Goal: Answer question/provide support

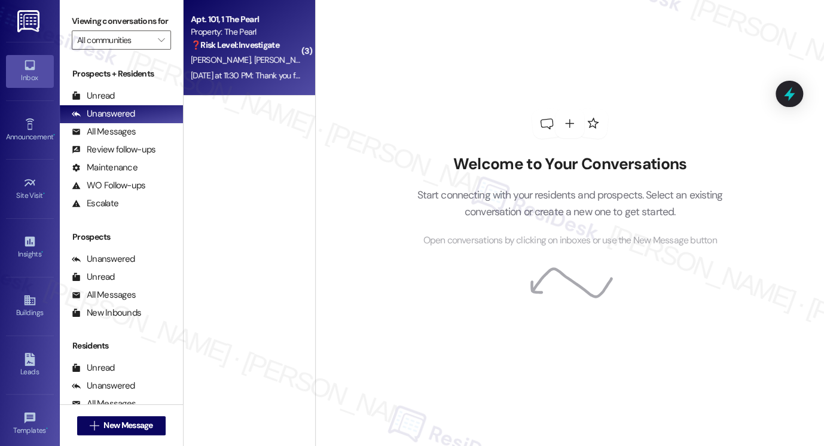
click at [278, 87] on div "Apt. 101, 1 The Pearl Property: The Pearl ❓ Risk Level: Investigate No message …" at bounding box center [250, 48] width 132 height 96
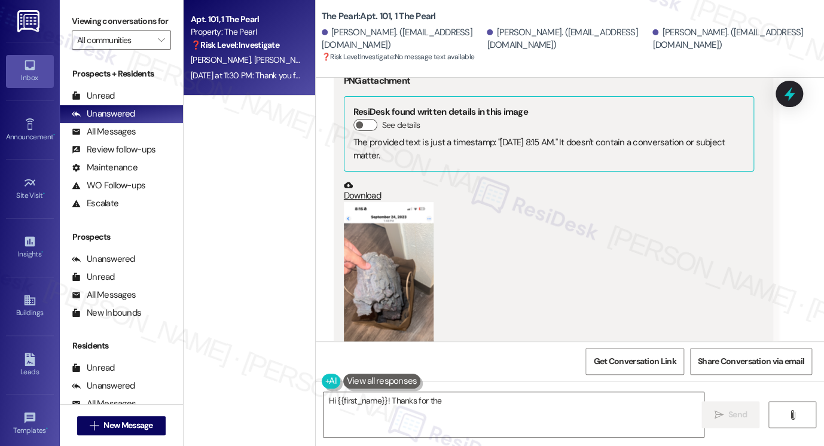
scroll to position [2589, 0]
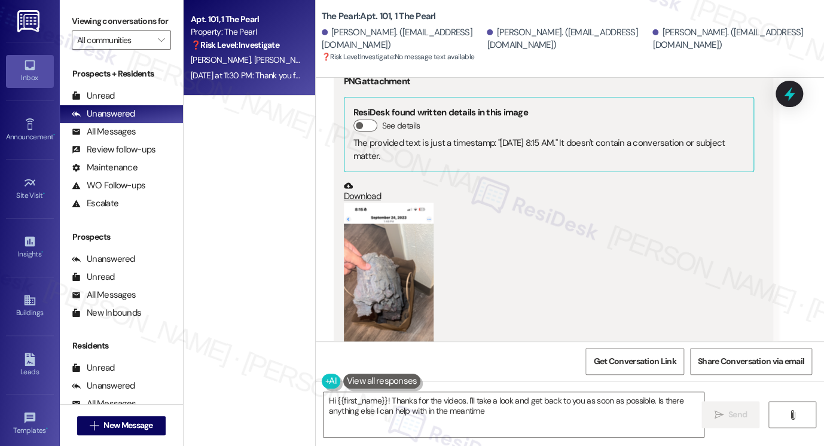
type textarea "Hi {{first_name}}! Thanks for the videos. I'll take a look and get back to you …"
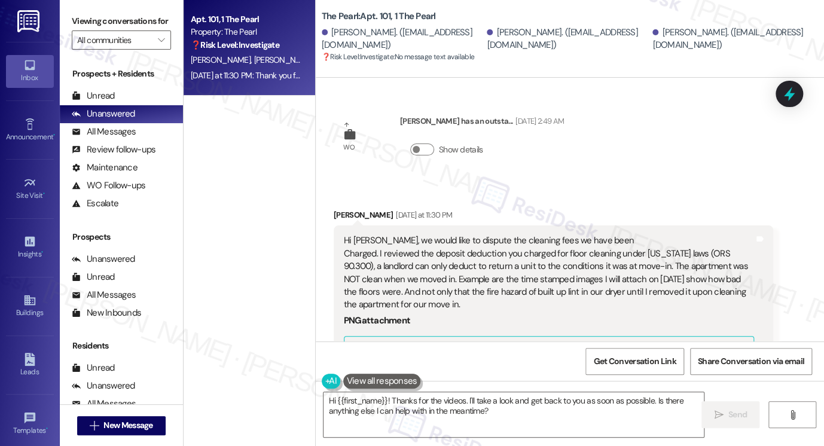
click at [421, 235] on div "Hi [PERSON_NAME], we would like to dispute the cleaning fees we have been Charg…" at bounding box center [549, 273] width 410 height 77
click at [418, 235] on div "Hi [PERSON_NAME], we would like to dispute the cleaning fees we have been Charg…" at bounding box center [549, 273] width 410 height 77
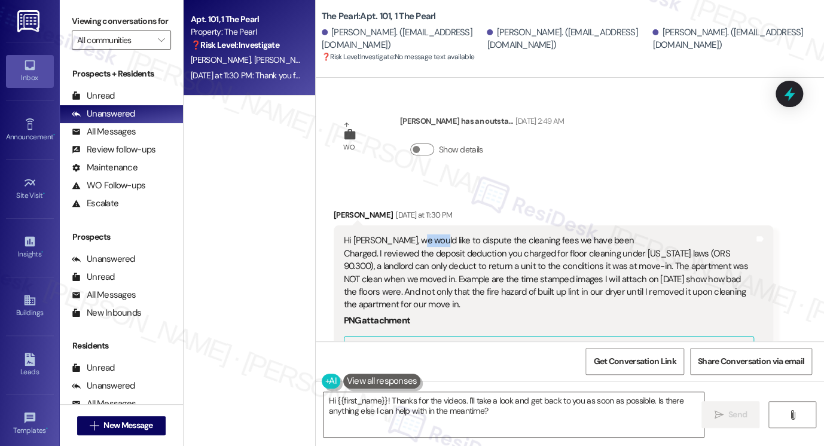
click at [418, 235] on div "Hi [PERSON_NAME], we would like to dispute the cleaning fees we have been Charg…" at bounding box center [549, 273] width 410 height 77
click at [555, 235] on div "Hi [PERSON_NAME], we would like to dispute the cleaning fees we have been Charg…" at bounding box center [549, 273] width 410 height 77
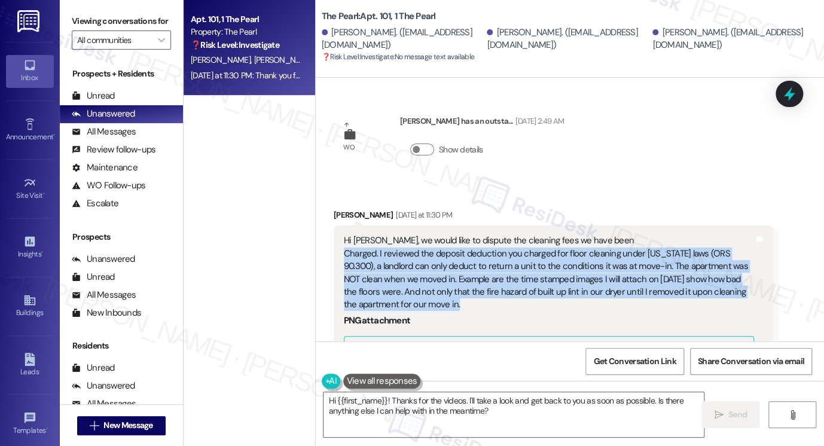
click at [555, 235] on div "Hi [PERSON_NAME], we would like to dispute the cleaning fees we have been Charg…" at bounding box center [549, 273] width 410 height 77
click at [471, 235] on div "Hi [PERSON_NAME], we would like to dispute the cleaning fees we have been Charg…" at bounding box center [549, 273] width 410 height 77
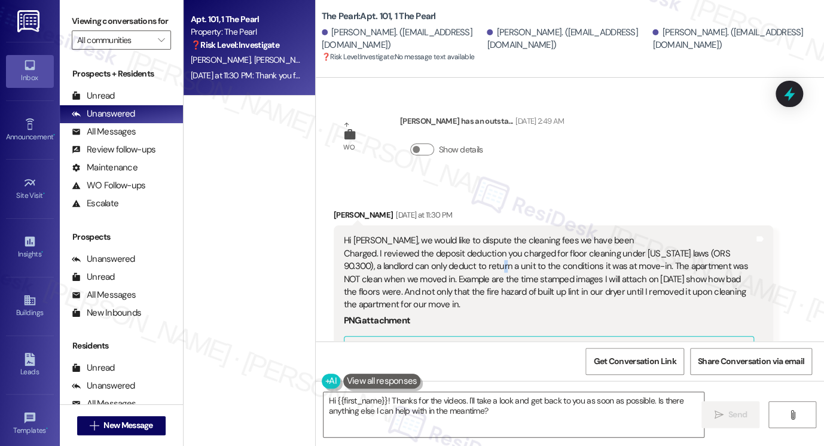
click at [471, 235] on div "Hi [PERSON_NAME], we would like to dispute the cleaning fees we have been Charg…" at bounding box center [549, 273] width 410 height 77
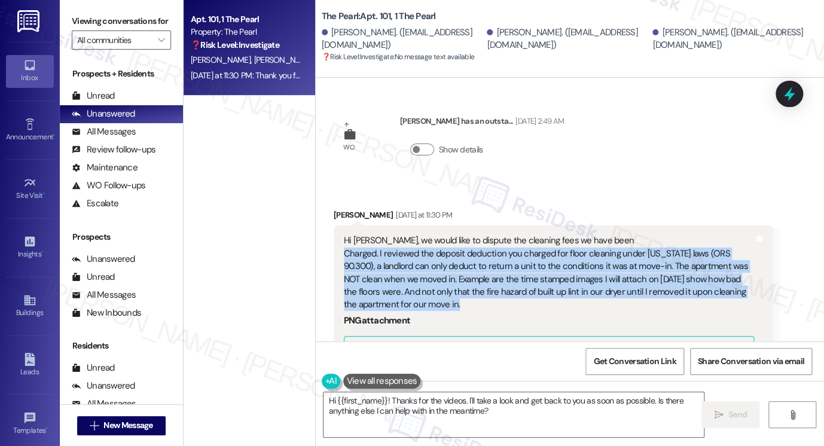
click at [471, 235] on div "Hi [PERSON_NAME], we would like to dispute the cleaning fees we have been Charg…" at bounding box center [549, 273] width 410 height 77
click at [704, 235] on div "Hi [PERSON_NAME], we would like to dispute the cleaning fees we have been Charg…" at bounding box center [549, 273] width 410 height 77
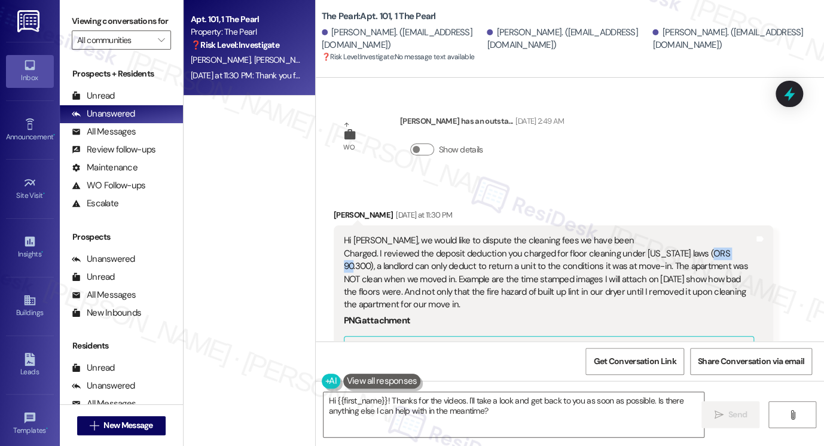
click at [704, 235] on div "Hi [PERSON_NAME], we would like to dispute the cleaning fees we have been Charg…" at bounding box center [549, 273] width 410 height 77
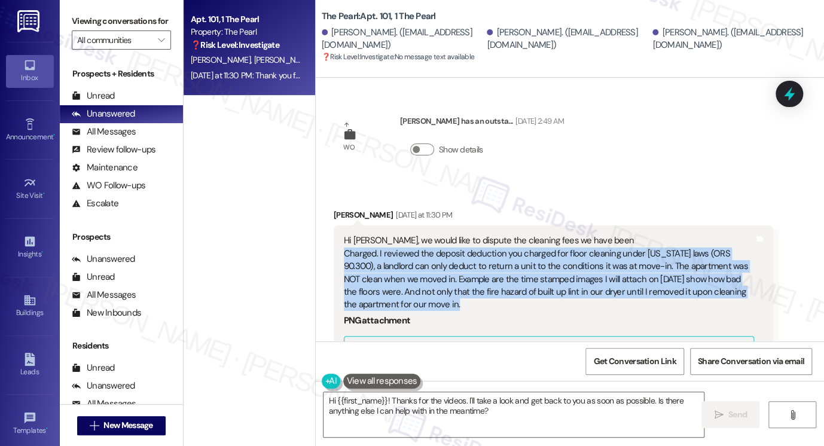
click at [704, 235] on div "Hi [PERSON_NAME], we would like to dispute the cleaning fees we have been Charg…" at bounding box center [549, 273] width 410 height 77
click at [475, 235] on div "Hi [PERSON_NAME], we would like to dispute the cleaning fees we have been Charg…" at bounding box center [549, 273] width 410 height 77
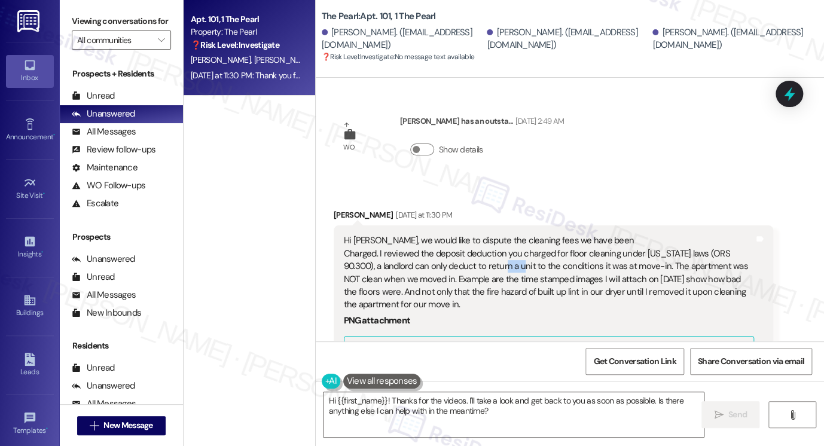
click at [475, 235] on div "Hi [PERSON_NAME], we would like to dispute the cleaning fees we have been Charg…" at bounding box center [549, 273] width 410 height 77
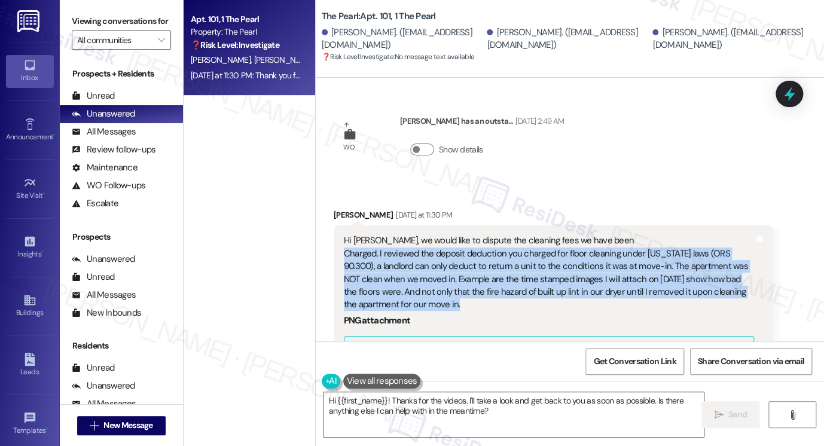
click at [475, 235] on div "Hi [PERSON_NAME], we would like to dispute the cleaning fees we have been Charg…" at bounding box center [549, 273] width 410 height 77
click at [536, 240] on div "Hi [PERSON_NAME], we would like to dispute the cleaning fees we have been Charg…" at bounding box center [549, 273] width 410 height 77
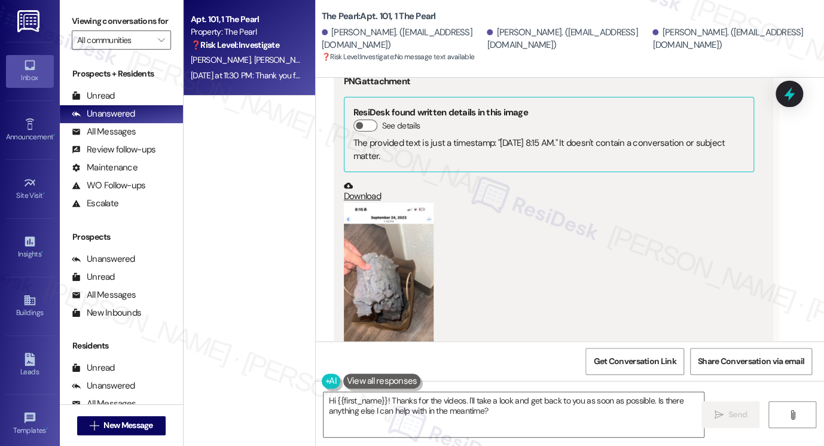
scroll to position [2708, 0]
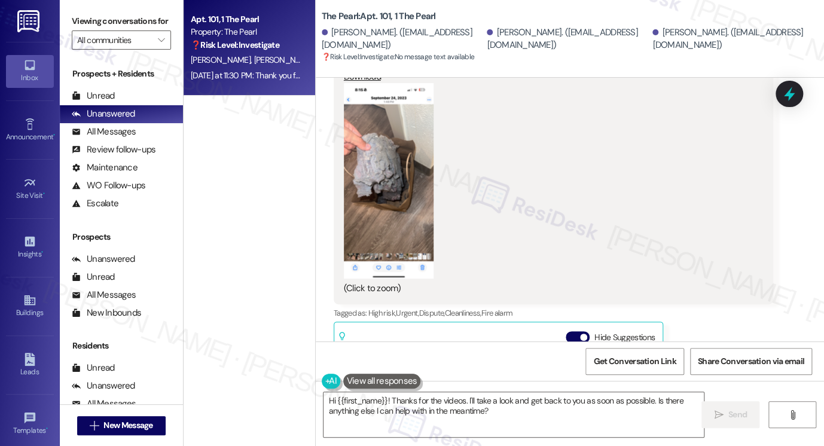
click at [395, 162] on button "Zoom image" at bounding box center [389, 181] width 90 height 196
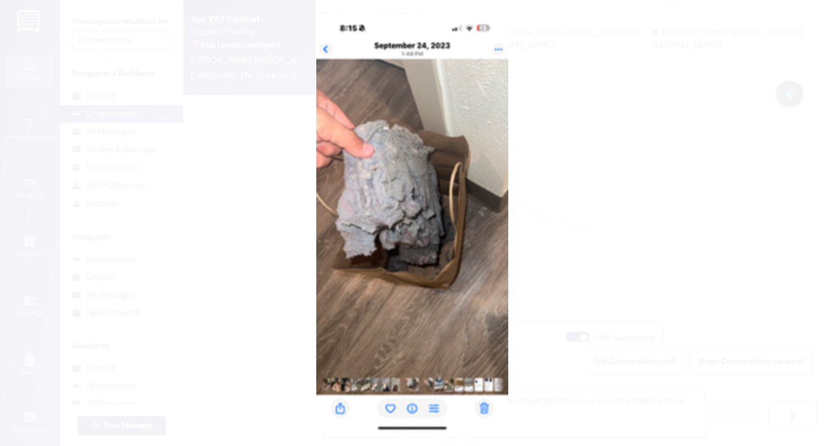
click at [614, 226] on button "Unzoom image" at bounding box center [412, 223] width 824 height 446
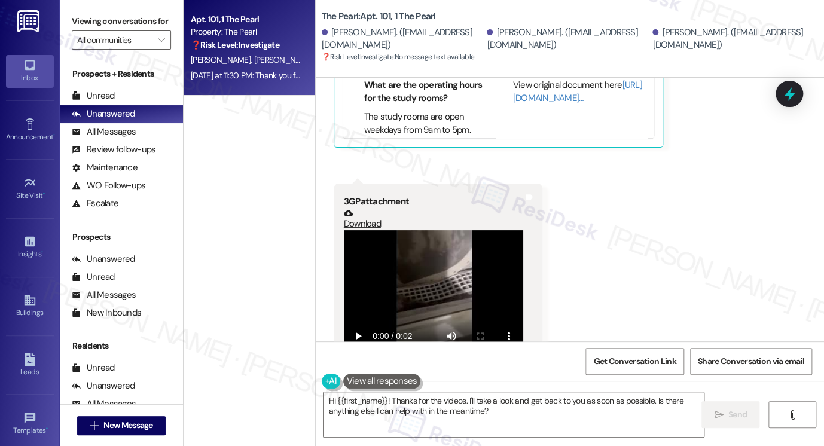
scroll to position [3067, 0]
